Goal: Transaction & Acquisition: Purchase product/service

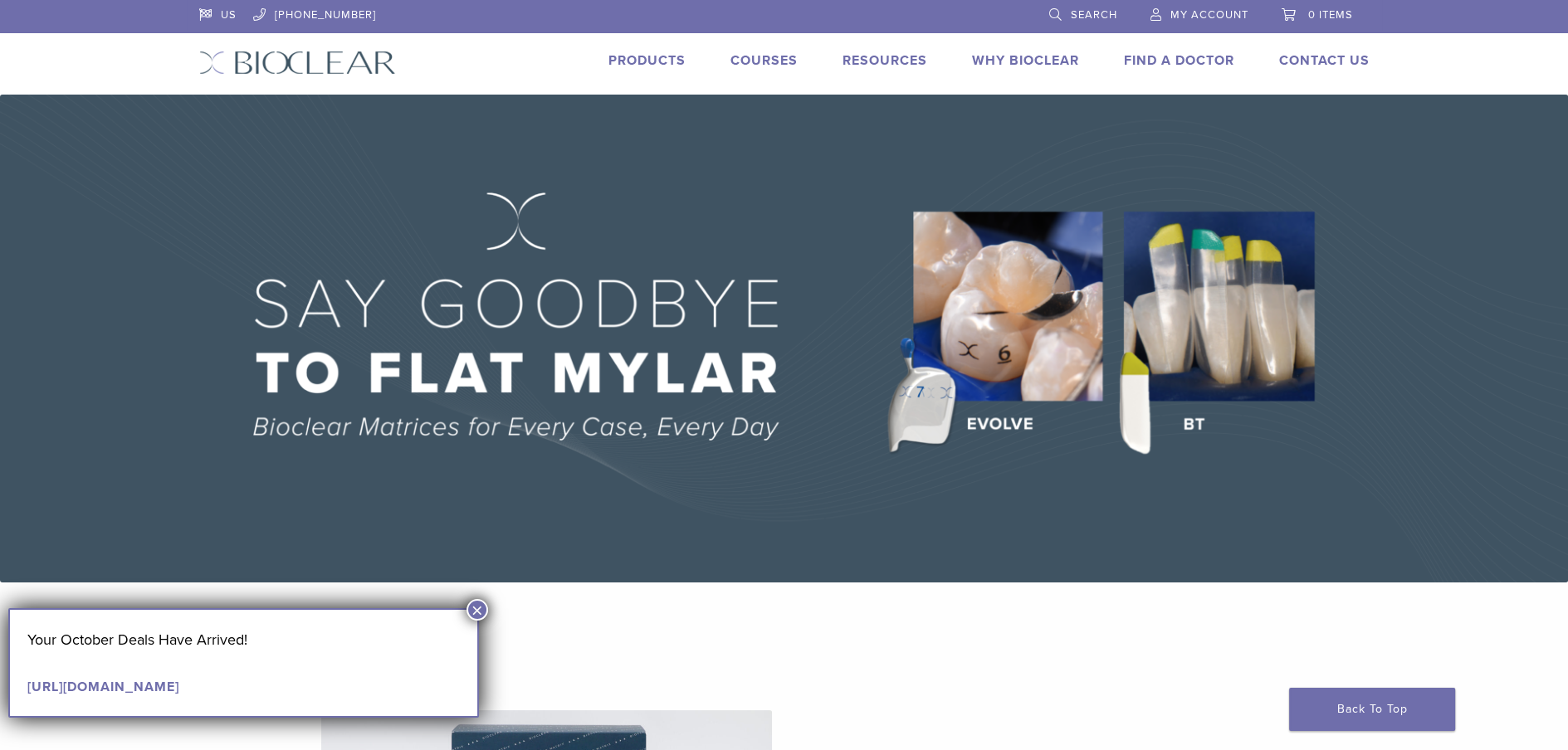
click at [1096, 10] on span "Search" at bounding box center [1094, 14] width 46 height 13
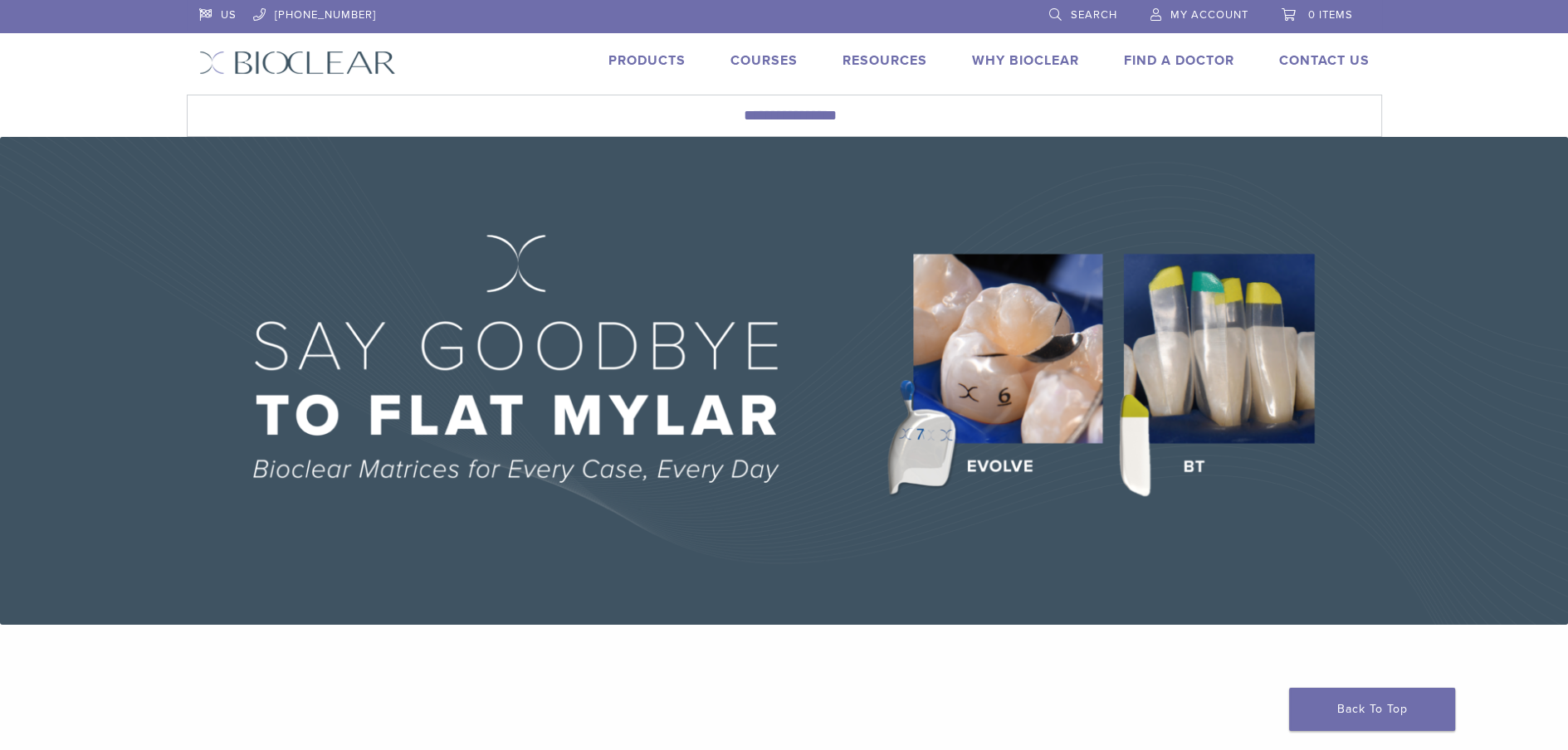
click at [1055, 8] on link "Search" at bounding box center [1083, 12] width 68 height 25
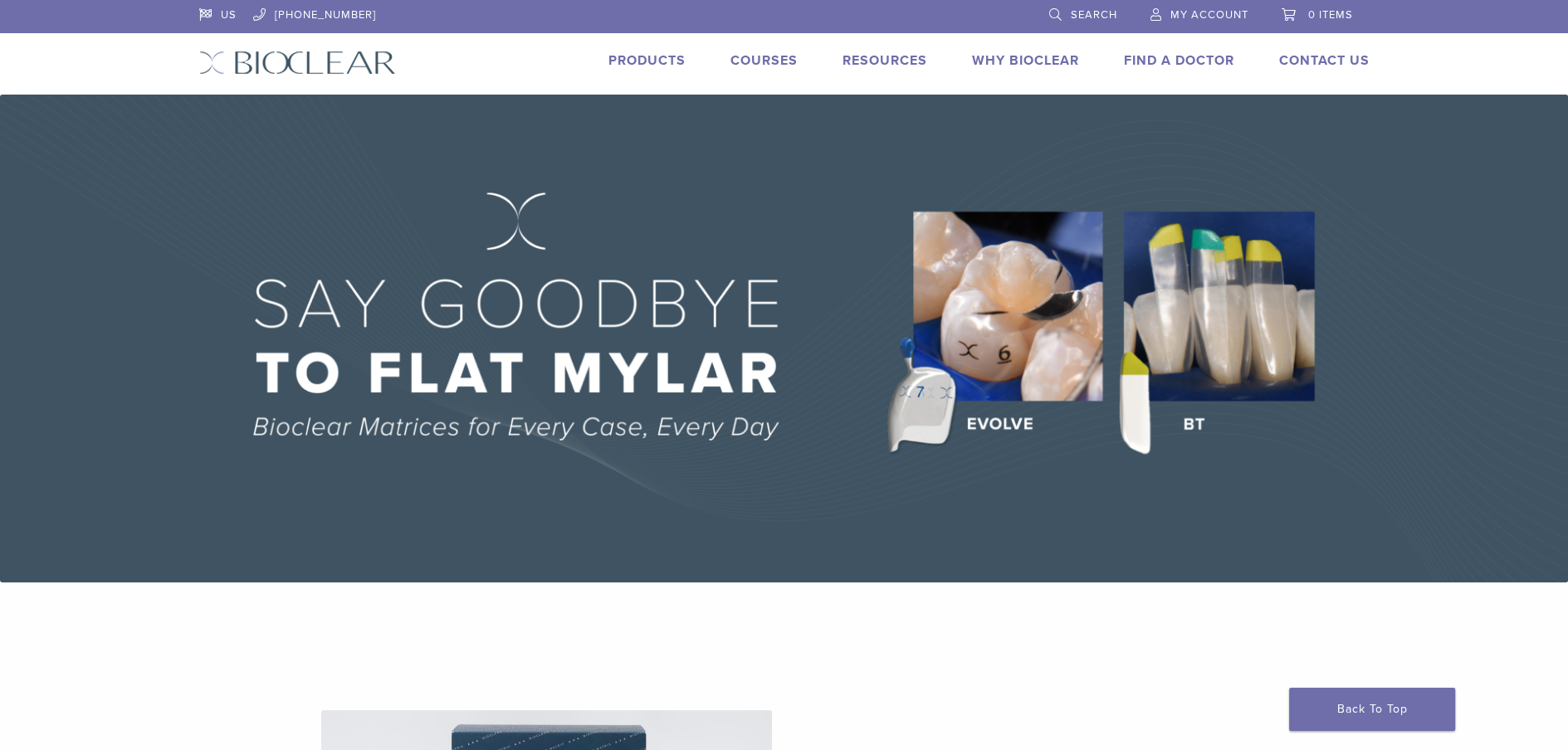
drag, startPoint x: 1080, startPoint y: 7, endPoint x: 1065, endPoint y: 12, distance: 15.8
click at [1079, 7] on link "Search" at bounding box center [1083, 12] width 68 height 25
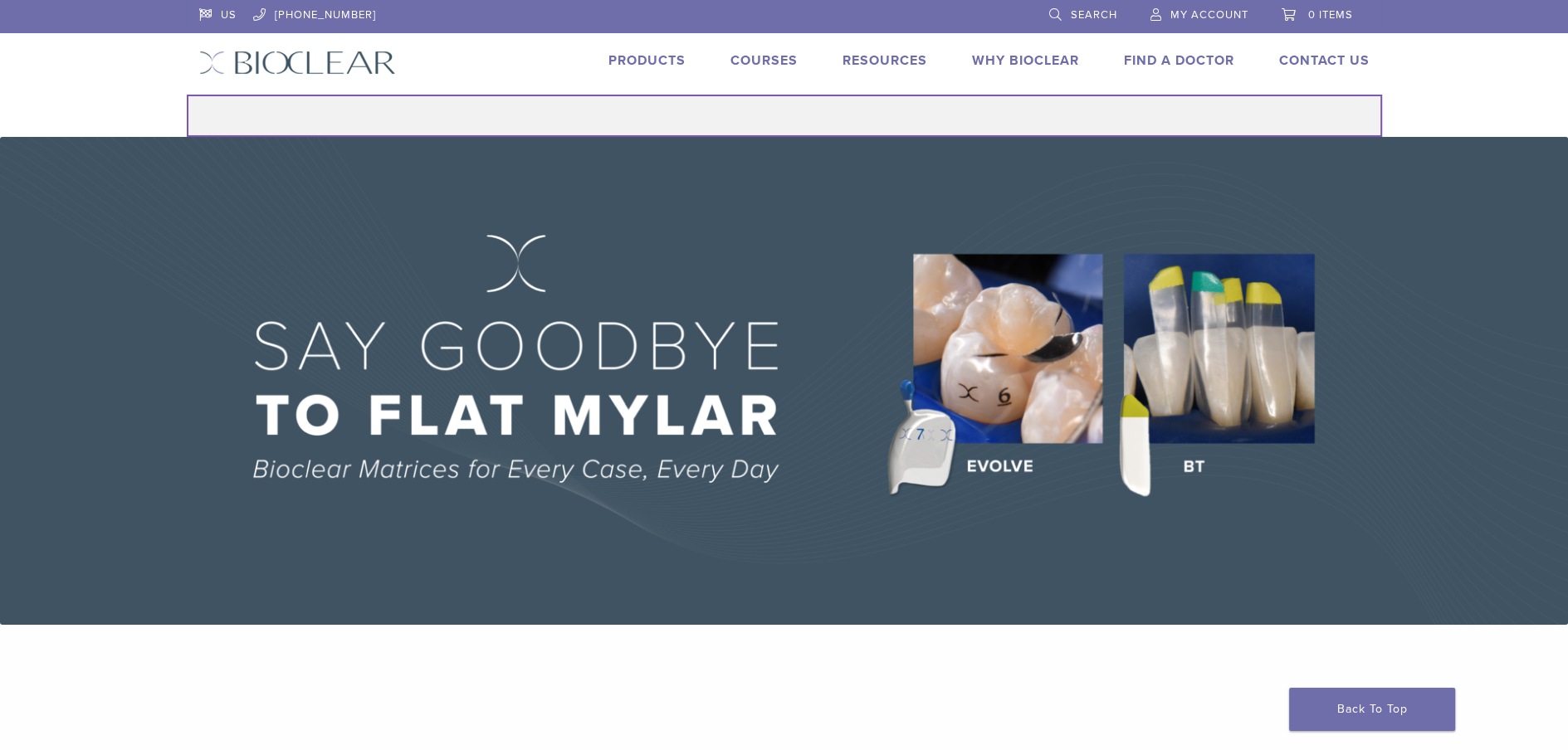
click at [823, 120] on input "Search for:" at bounding box center [784, 115] width 1195 height 42
type input "********"
click at [186, 94] on button "Search" at bounding box center [186, 94] width 1 height 1
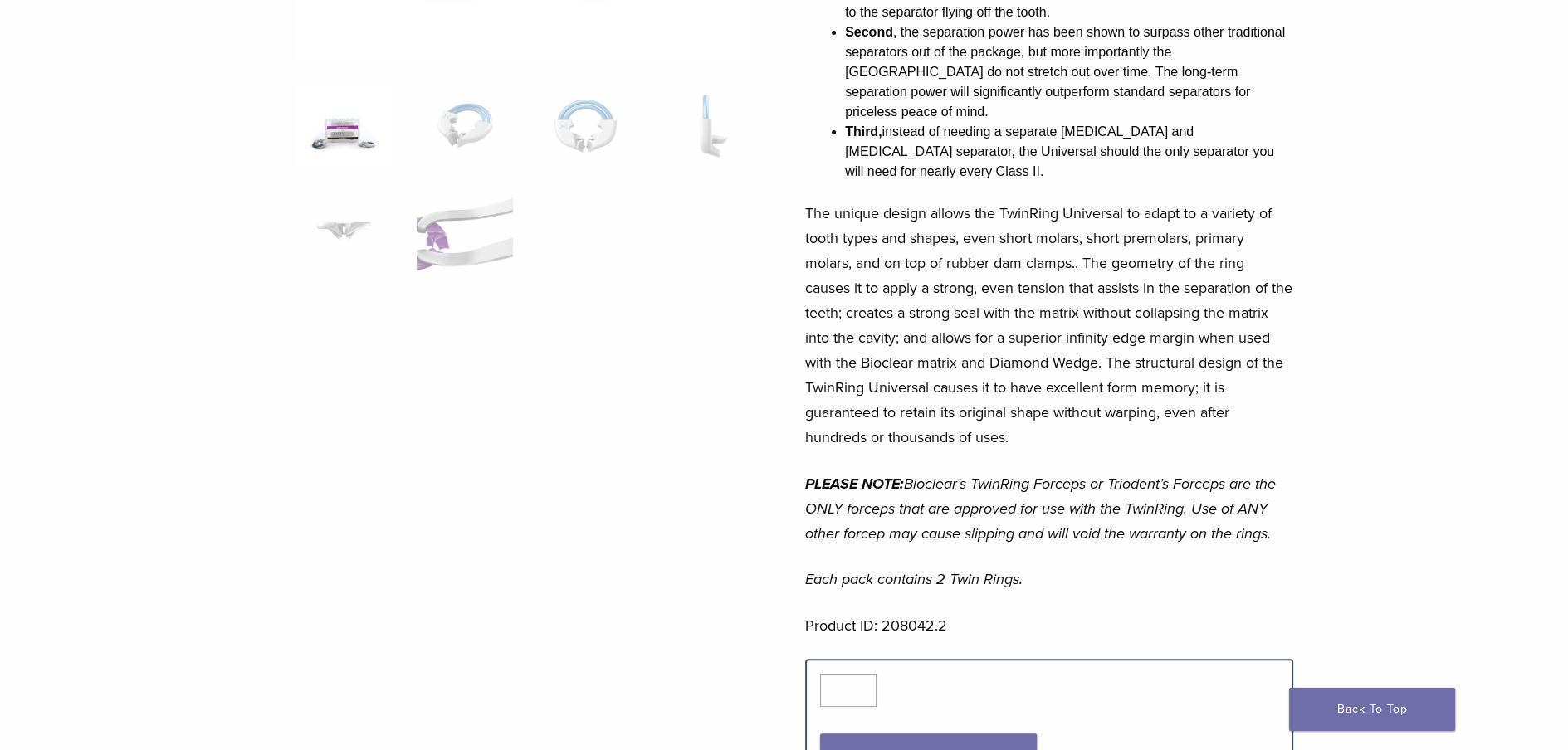
scroll to position [829, 0]
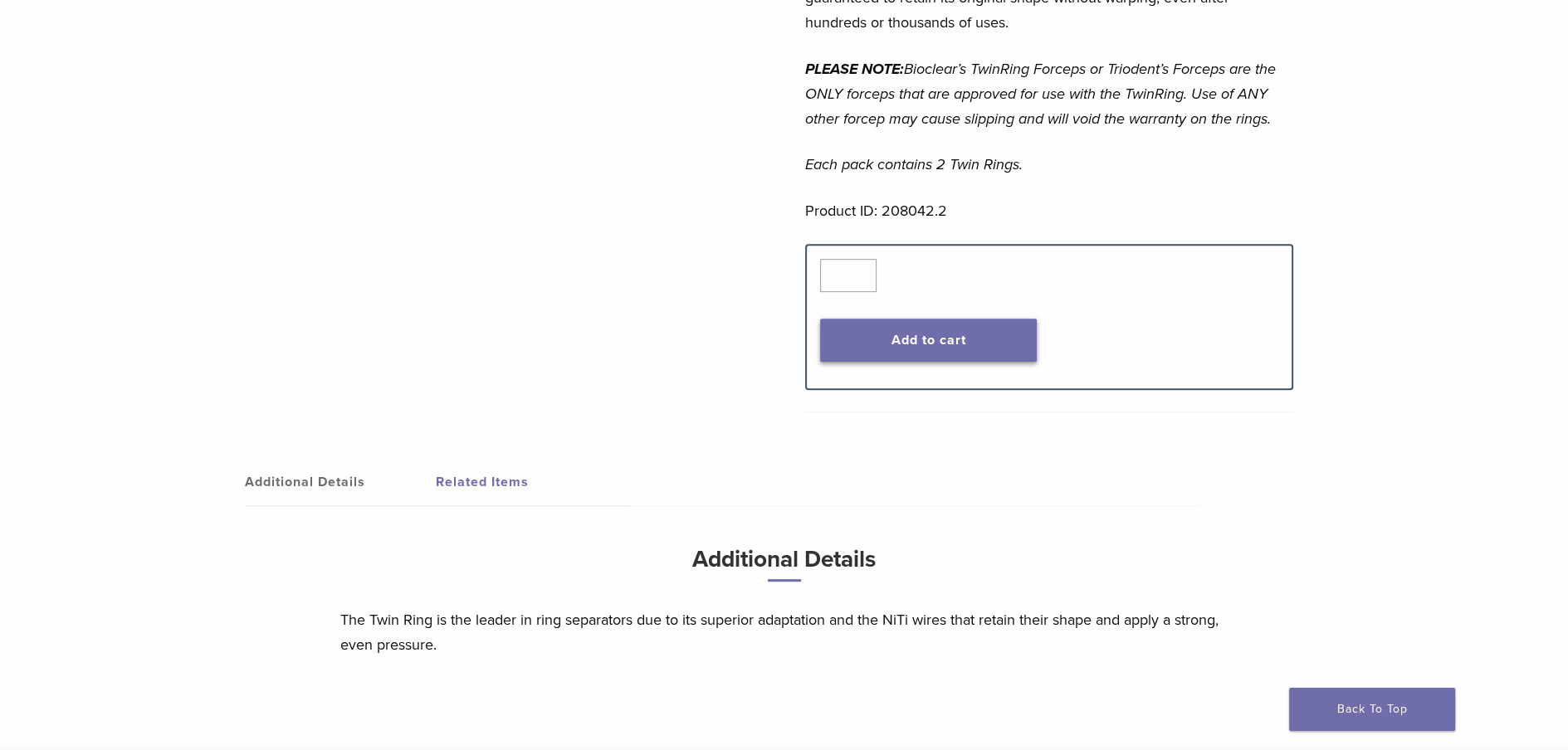
click at [883, 319] on button "Add to cart" at bounding box center [928, 340] width 217 height 43
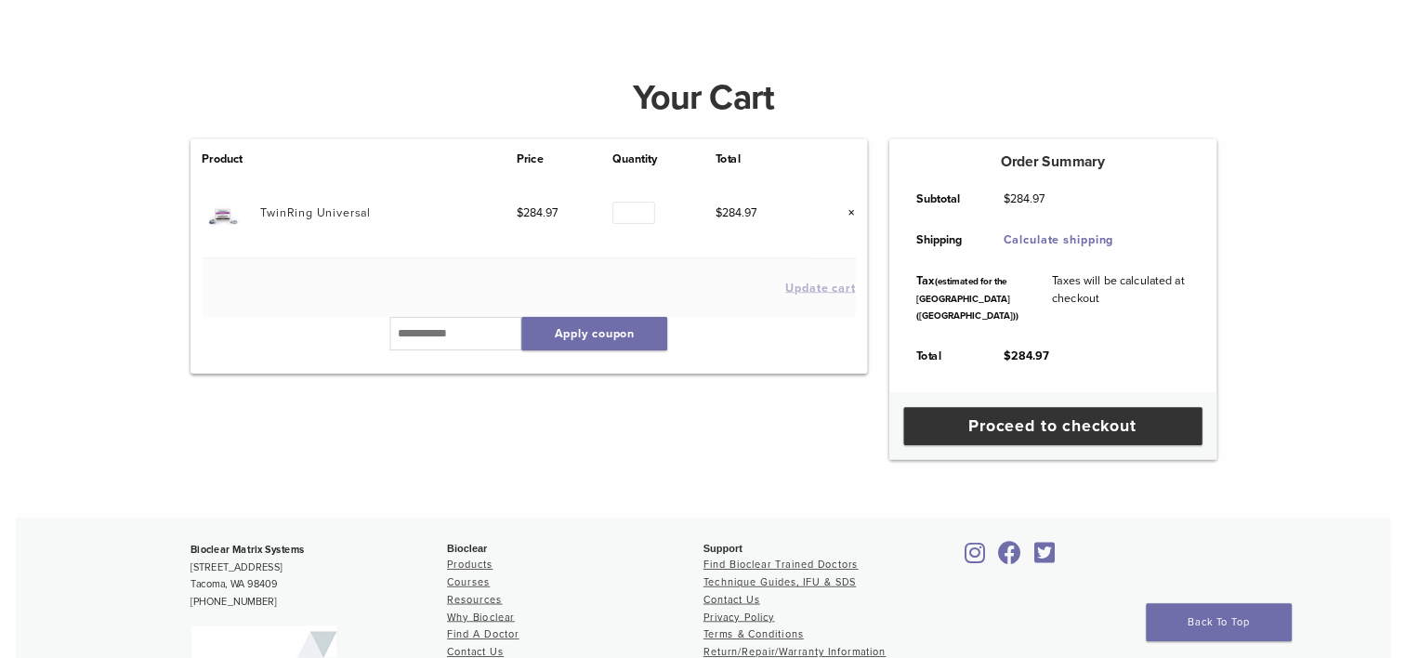
scroll to position [186, 0]
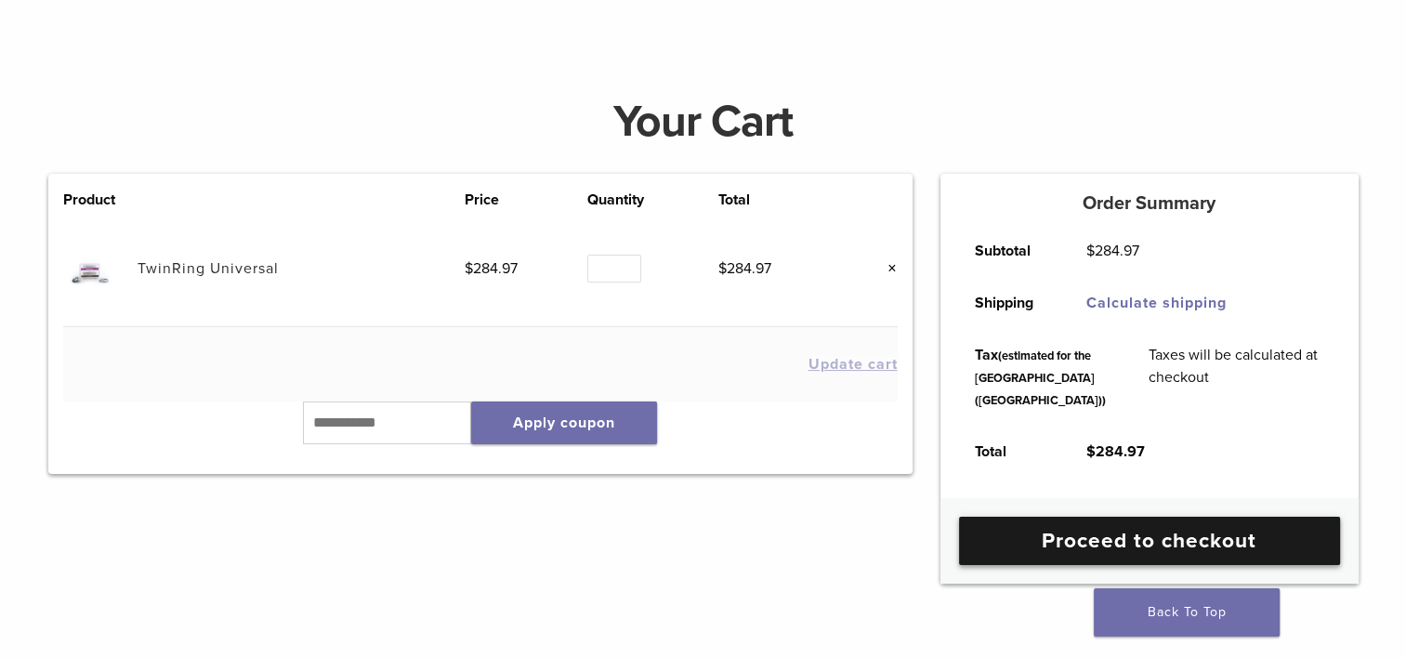
click at [1055, 565] on link "Proceed to checkout" at bounding box center [1149, 541] width 381 height 48
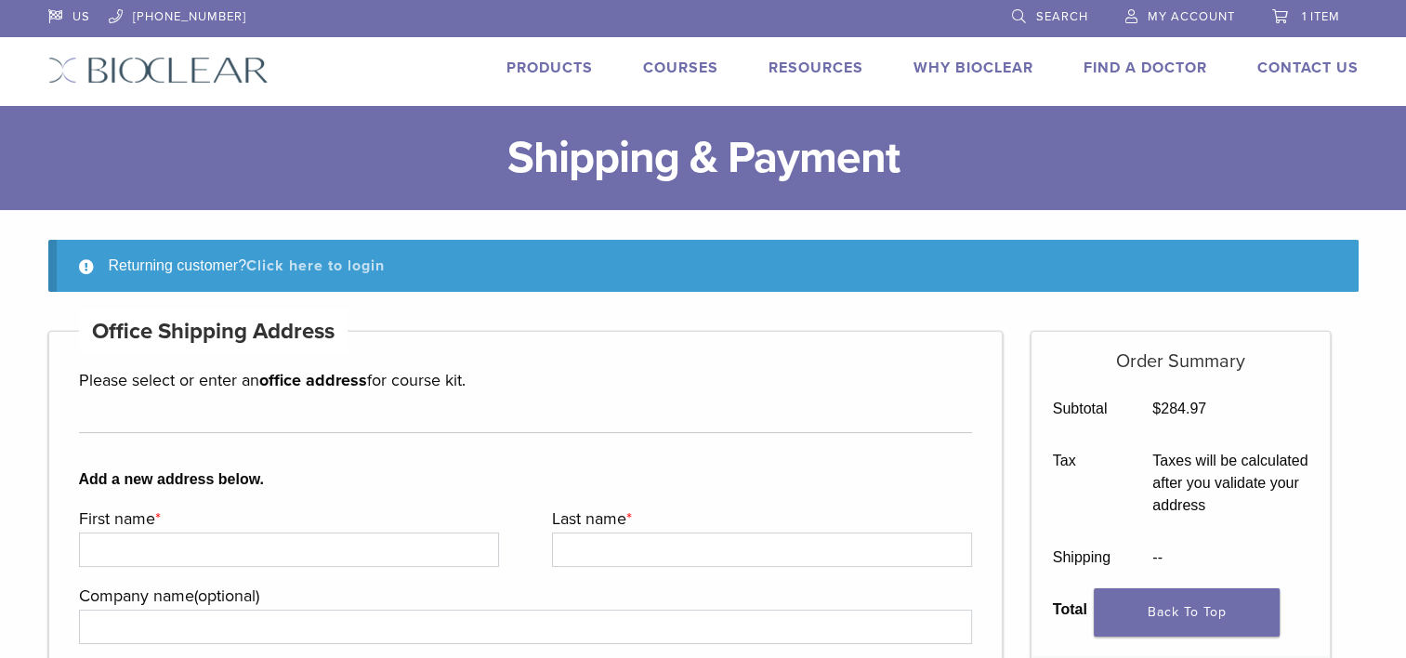
click at [312, 260] on link "Click here to login" at bounding box center [315, 266] width 138 height 19
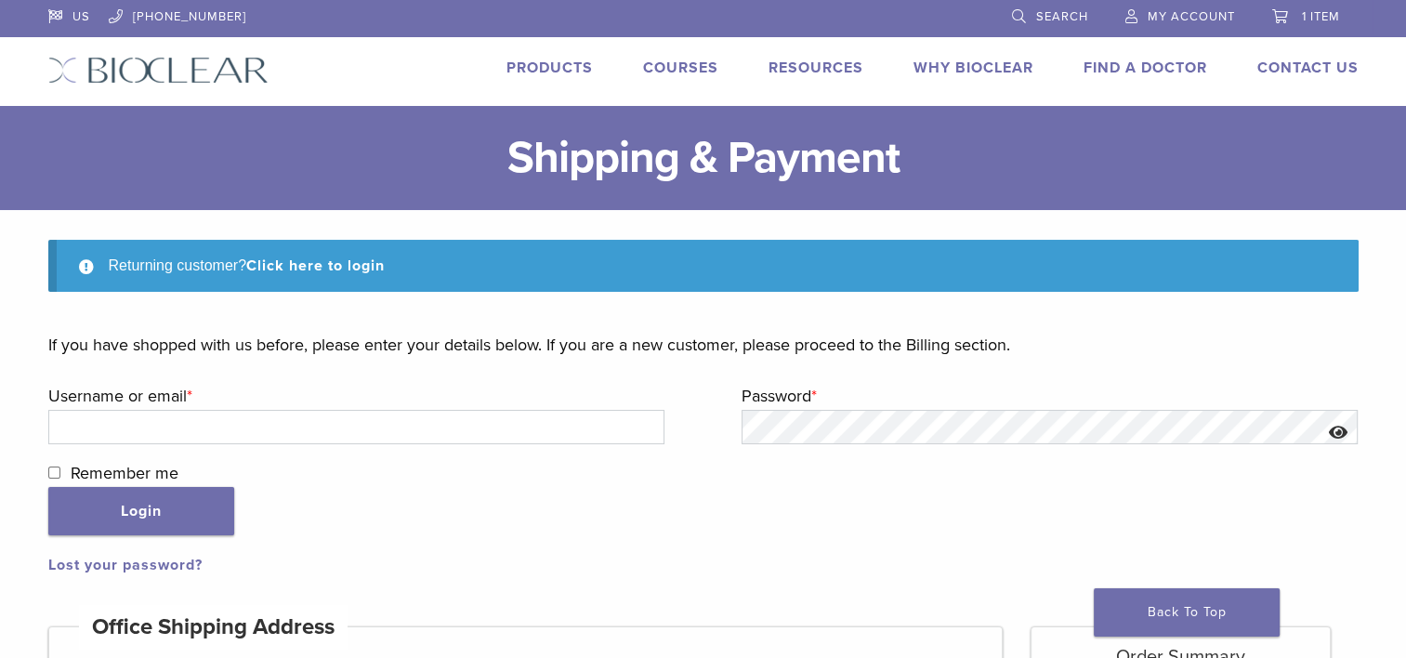
click at [1306, 10] on span "1 item" at bounding box center [1321, 16] width 38 height 15
click at [1302, 12] on span "1 item" at bounding box center [1321, 16] width 38 height 15
click at [1279, 11] on link "1 item" at bounding box center [1306, 14] width 68 height 28
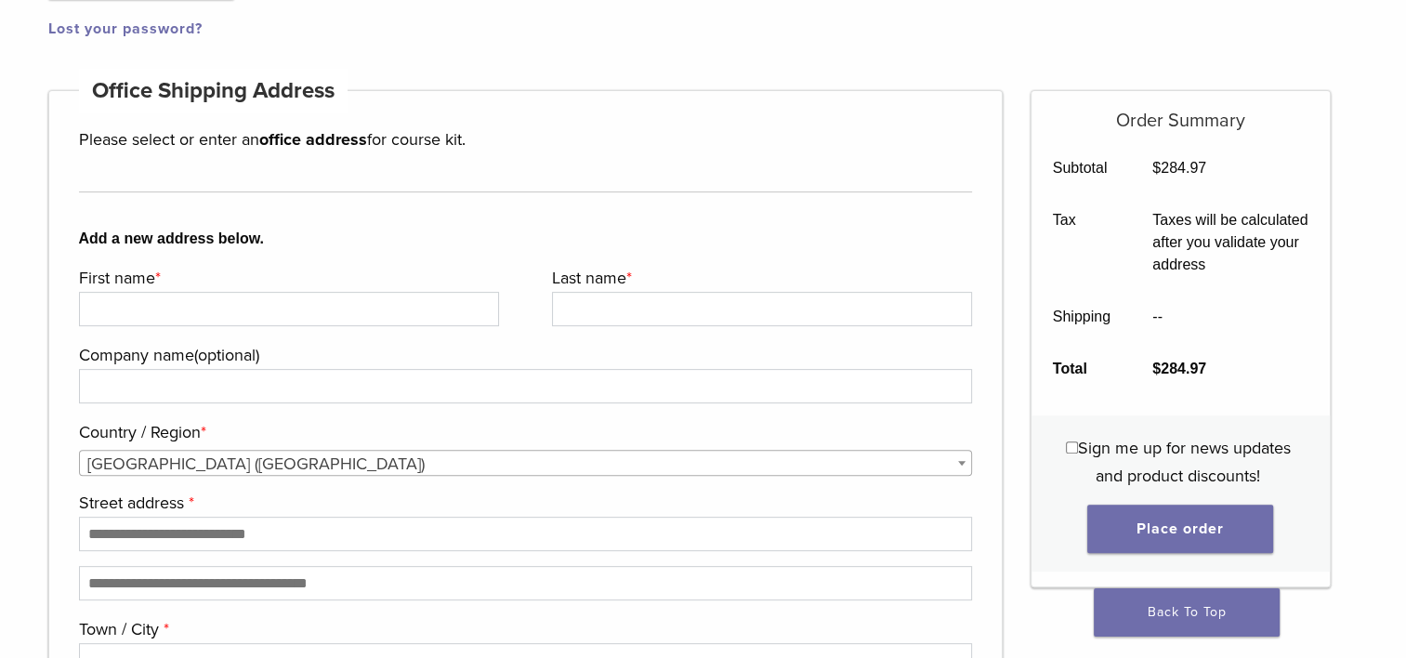
scroll to position [279, 0]
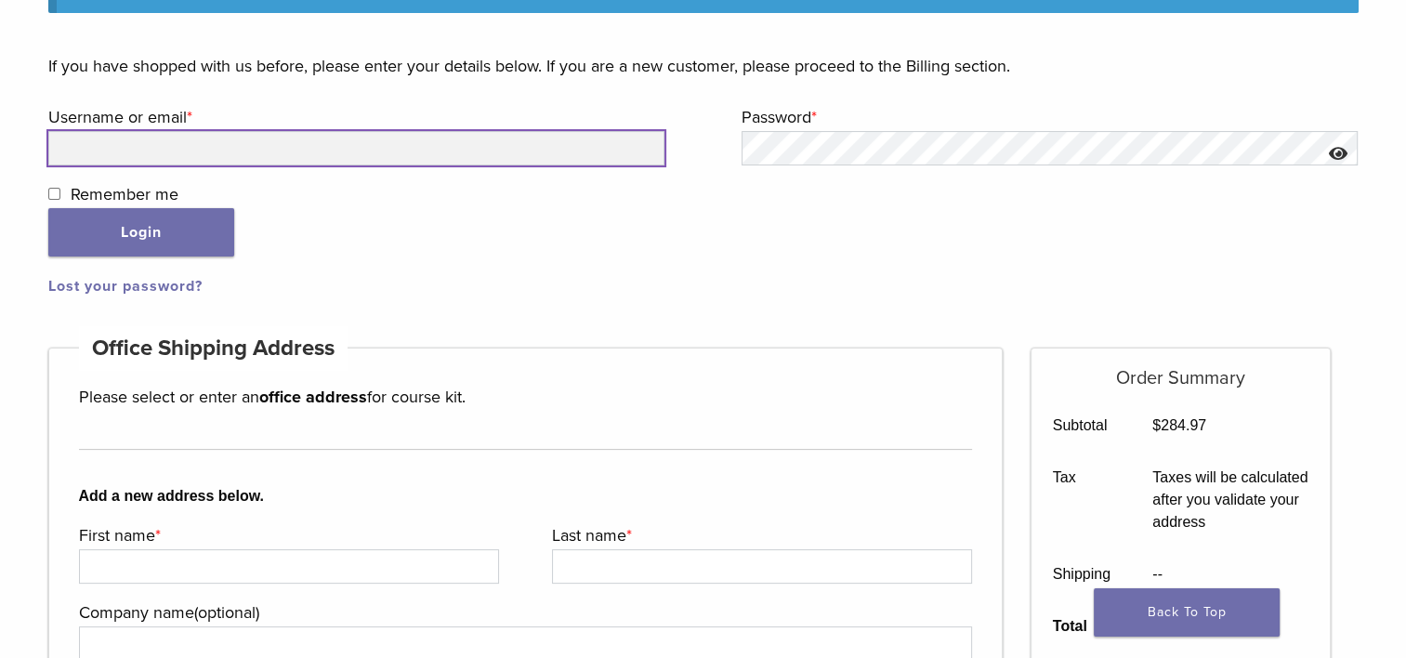
click at [266, 145] on input "Username or email * Required" at bounding box center [356, 148] width 617 height 34
type input "**********"
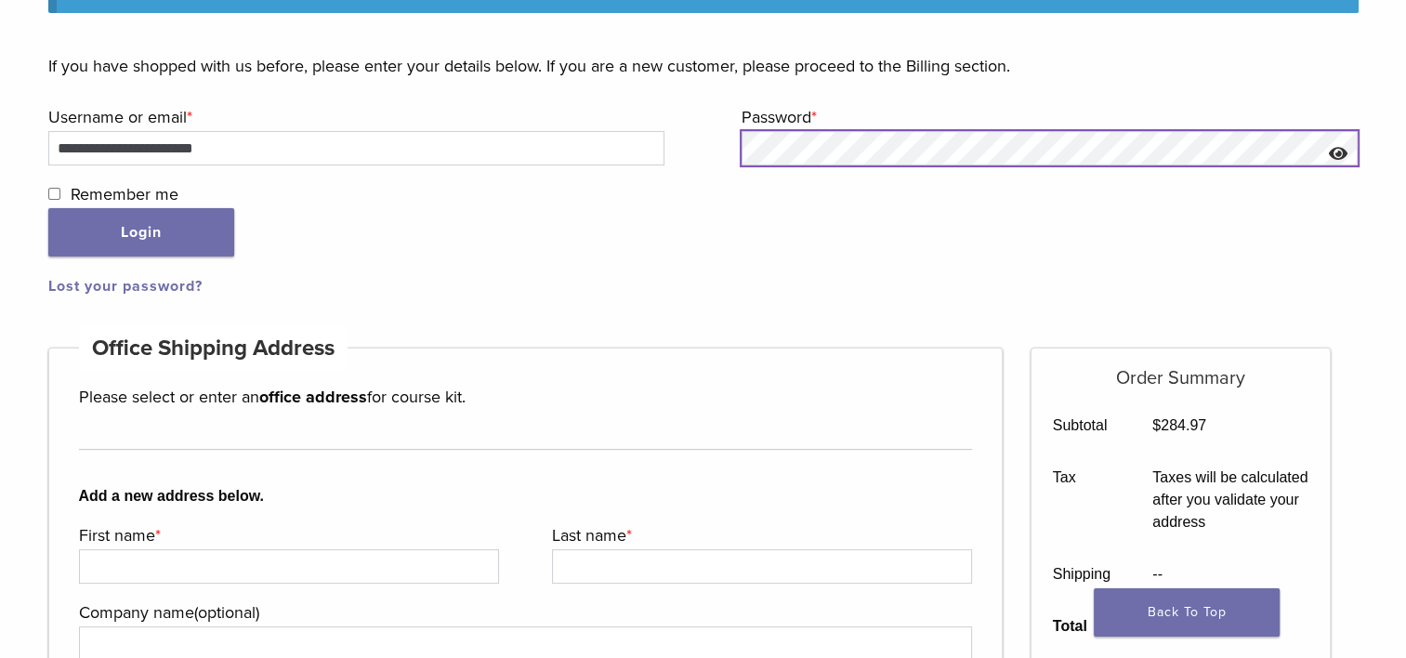
click at [48, 208] on button "Login" at bounding box center [141, 232] width 186 height 48
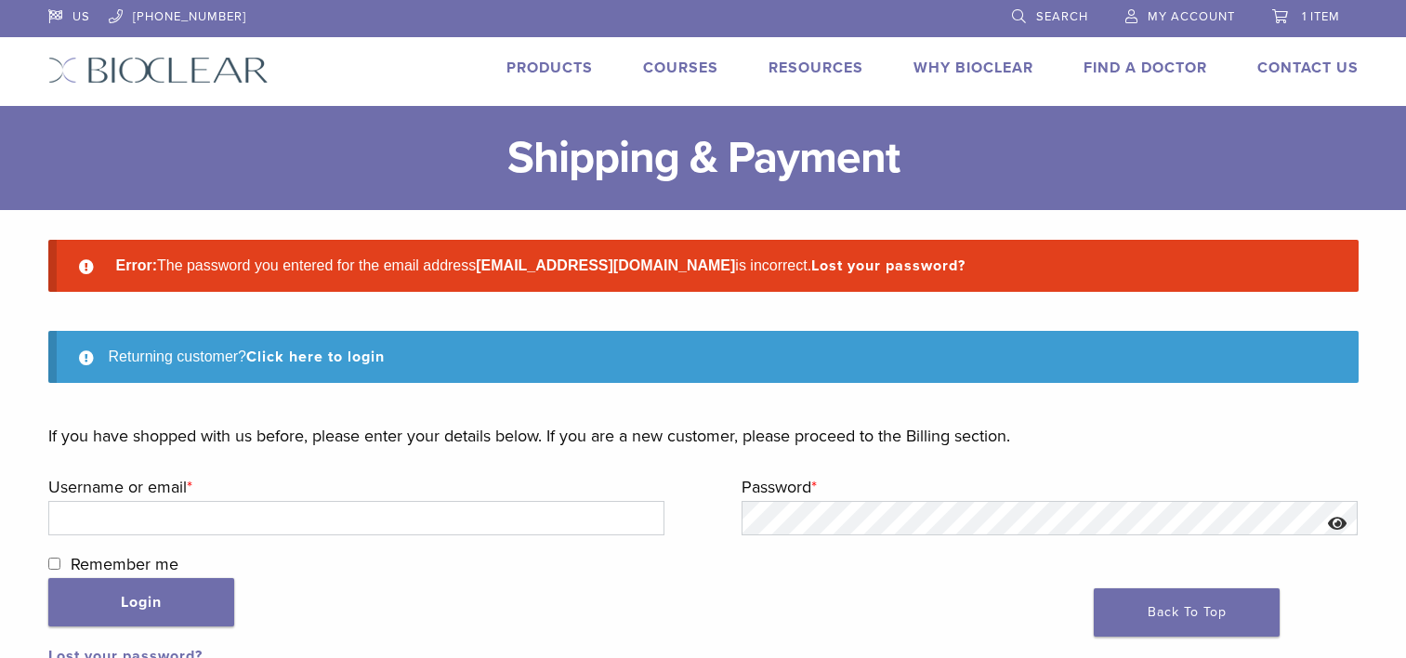
scroll to position [93, 0]
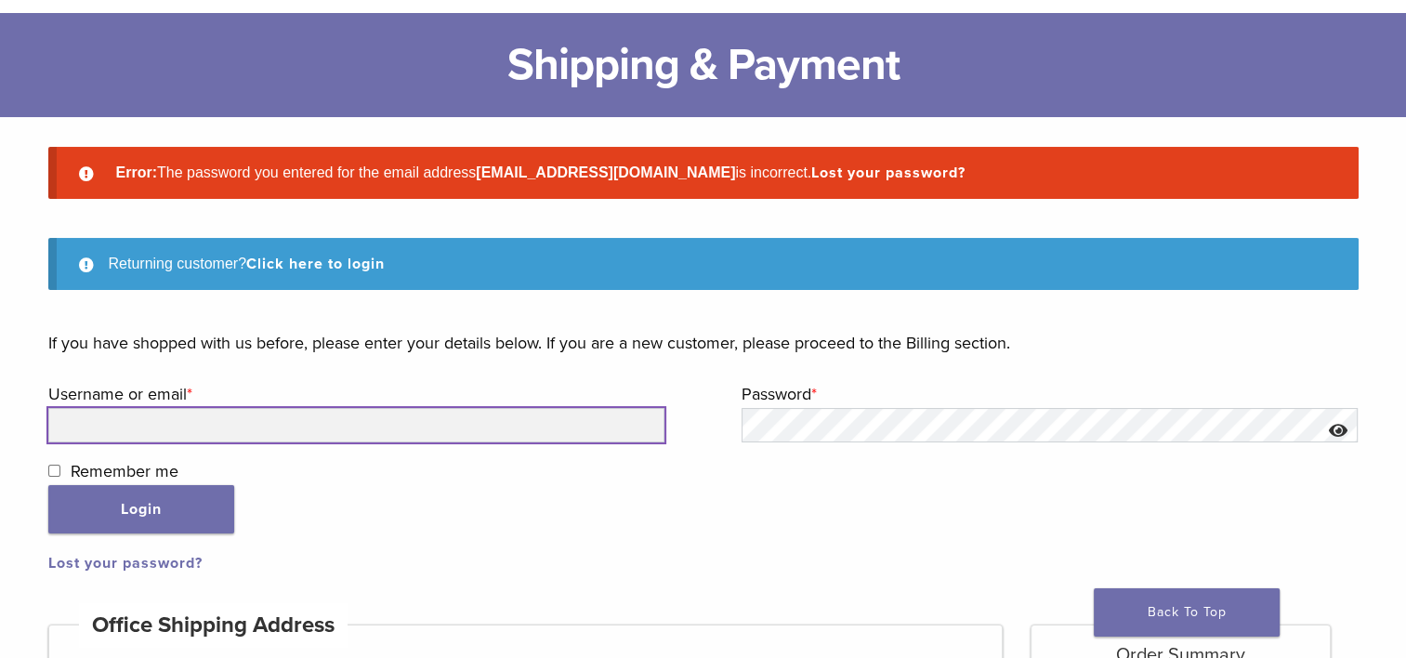
click at [194, 424] on input "Username or email * Required" at bounding box center [356, 425] width 617 height 34
type input "**********"
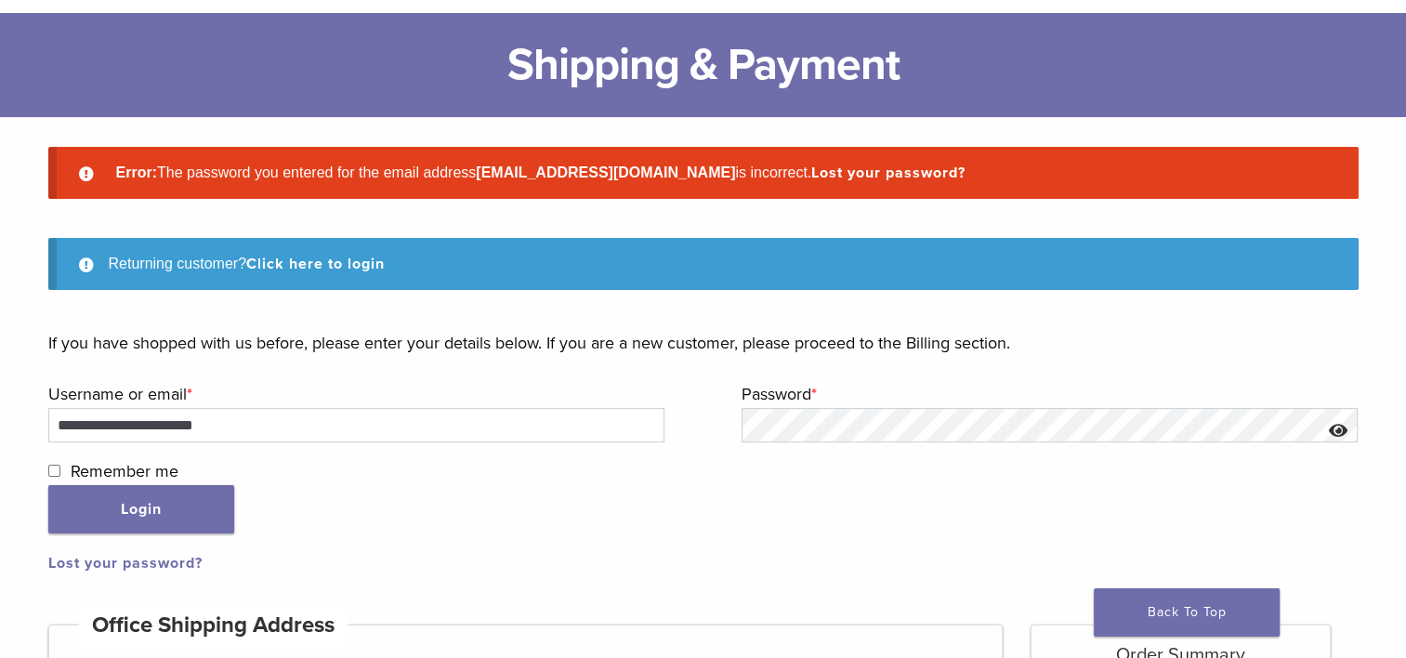
click at [144, 561] on link "Lost your password?" at bounding box center [125, 563] width 154 height 19
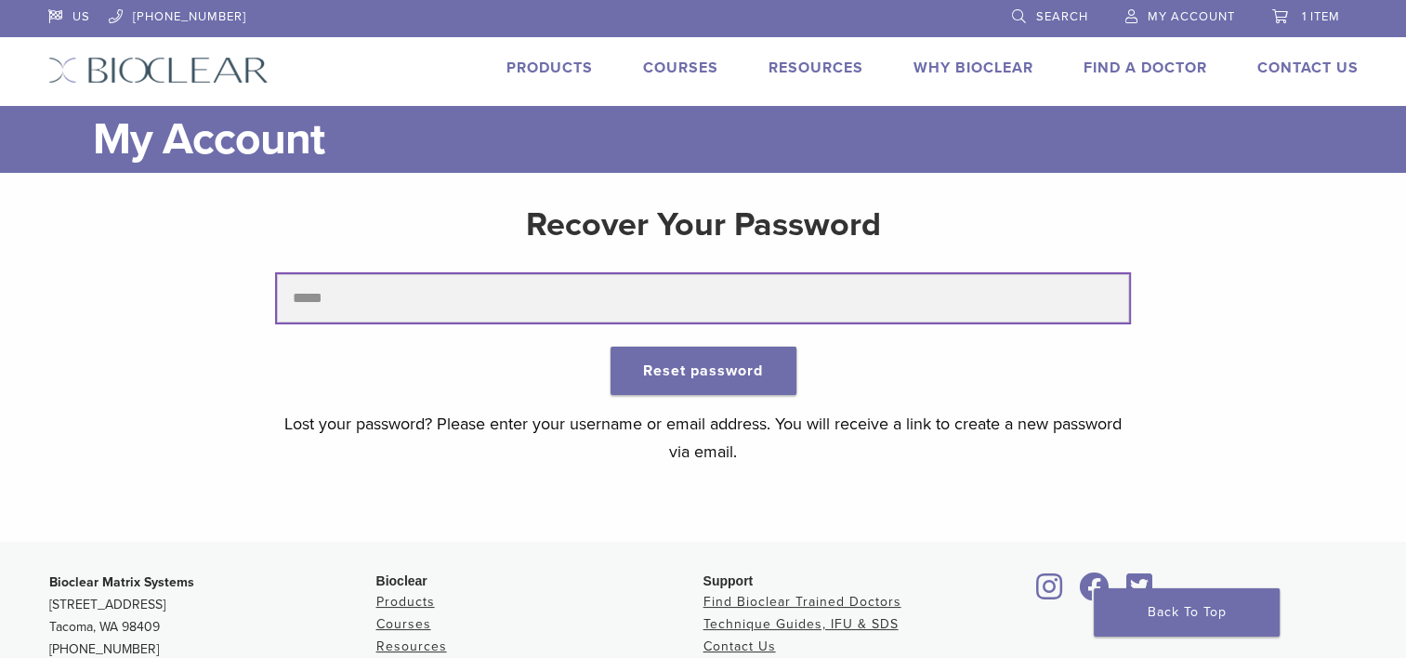
click at [530, 289] on input "text" at bounding box center [703, 298] width 852 height 48
type input "**********"
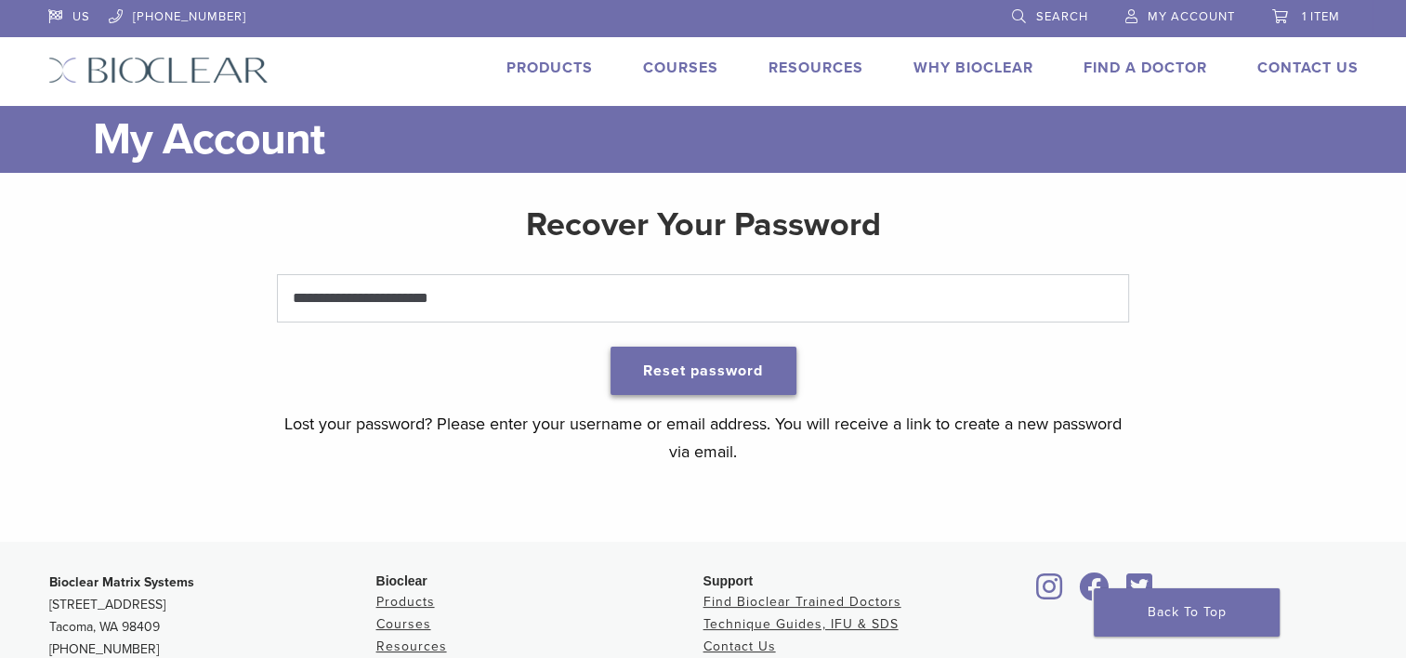
click at [728, 367] on button "Reset password" at bounding box center [704, 371] width 186 height 48
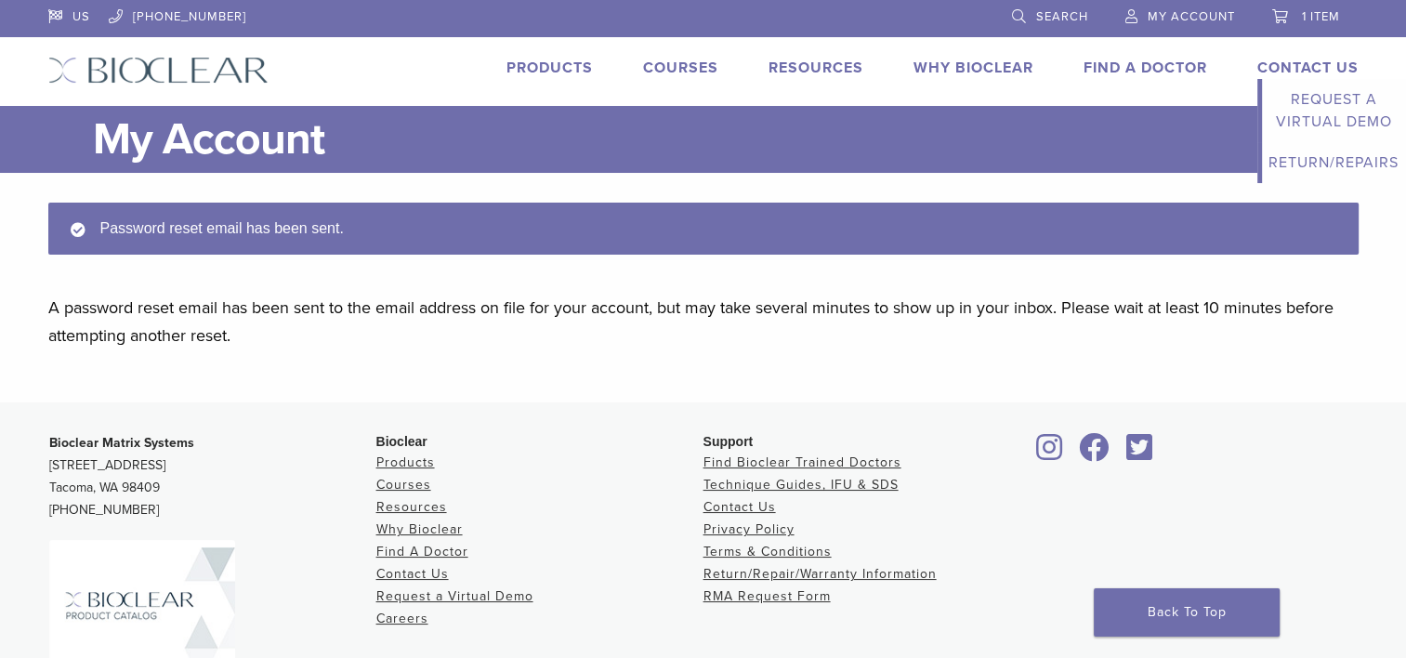
click at [1305, 64] on link "Contact Us" at bounding box center [1307, 68] width 101 height 19
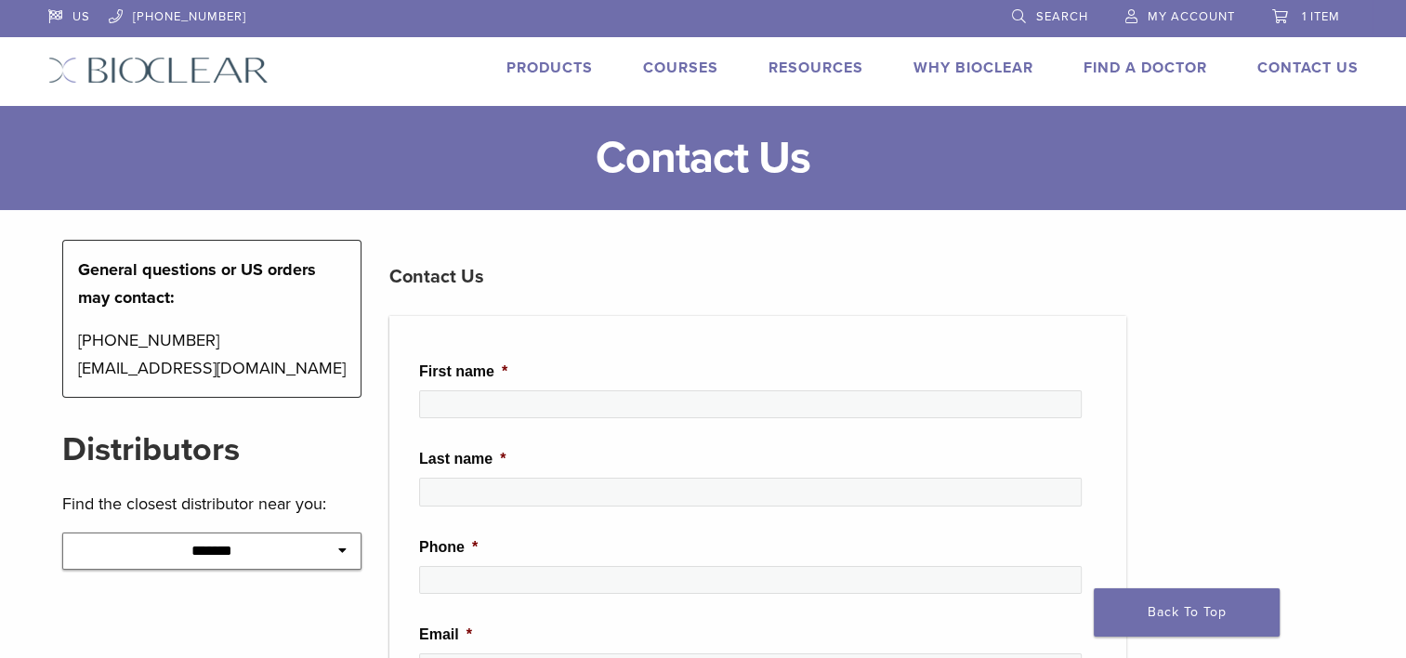
click at [1276, 16] on link "1 item" at bounding box center [1306, 14] width 68 height 28
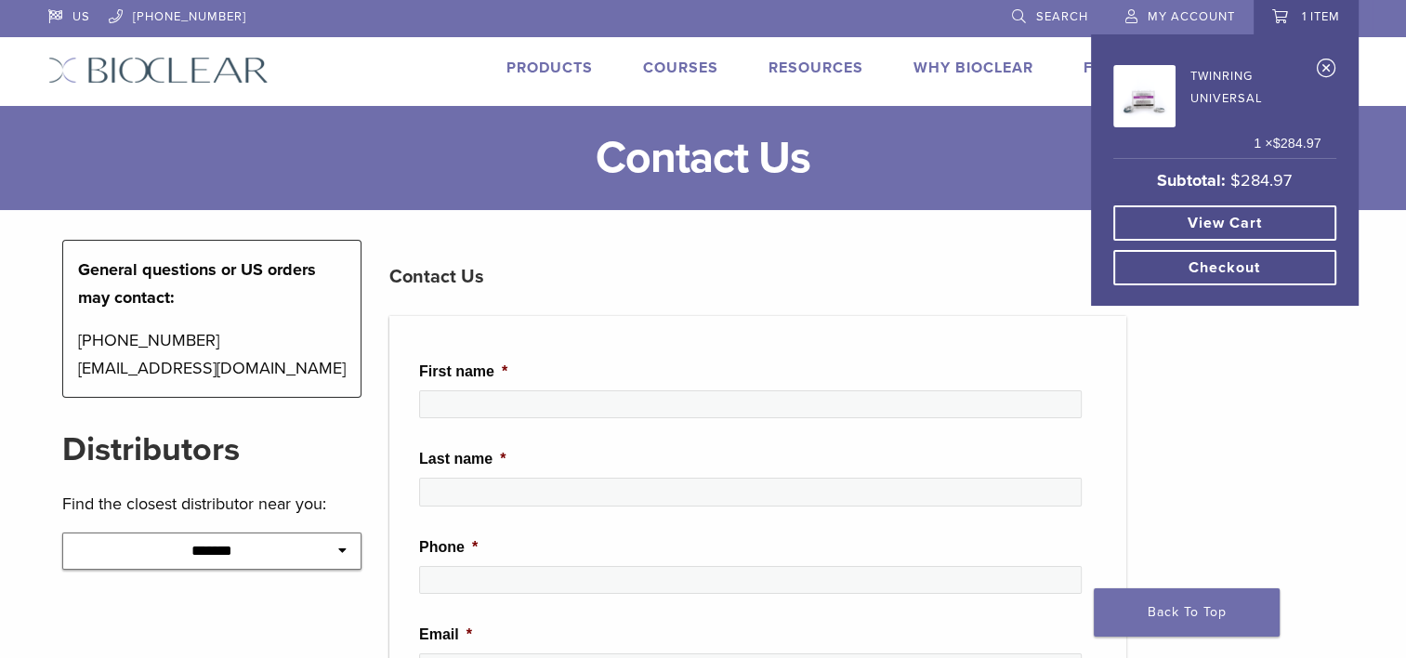
click at [1228, 218] on link "View cart" at bounding box center [1224, 222] width 223 height 35
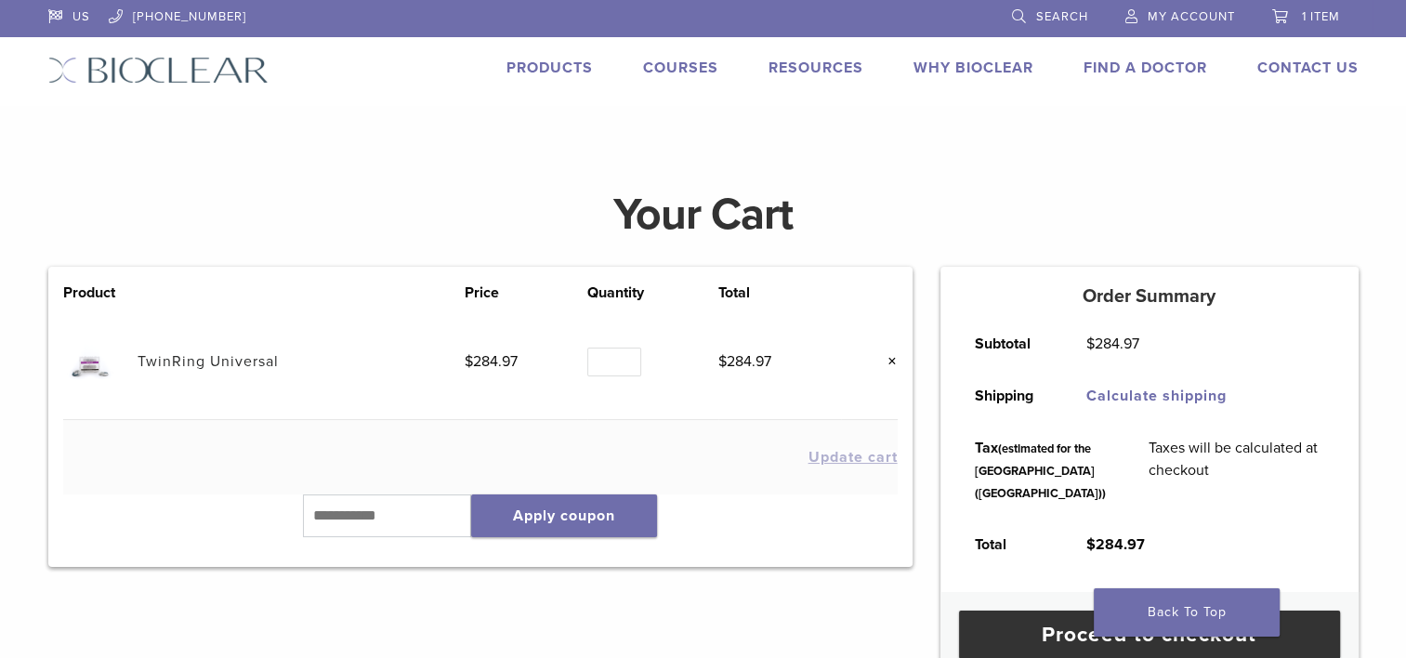
click at [190, 357] on link "TwinRing Universal" at bounding box center [208, 361] width 141 height 19
